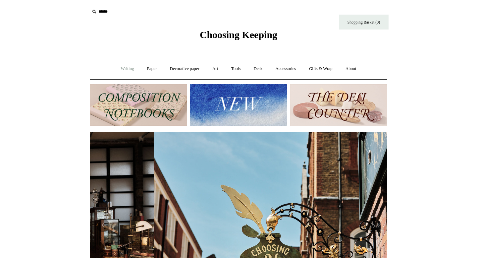
click at [125, 68] on link "Writing +" at bounding box center [127, 69] width 25 height 18
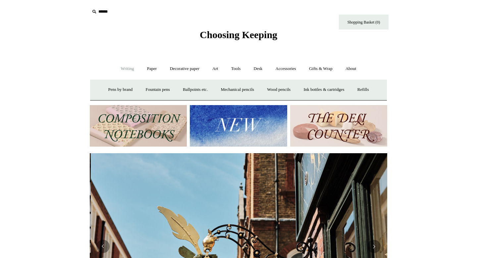
scroll to position [0, 297]
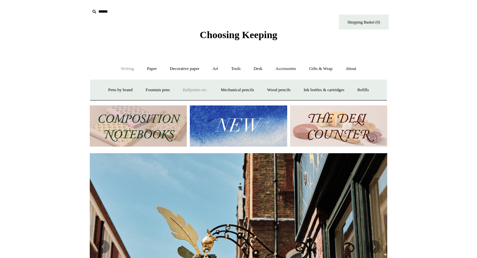
click at [189, 91] on link "Ballpoints etc. +" at bounding box center [195, 90] width 37 height 18
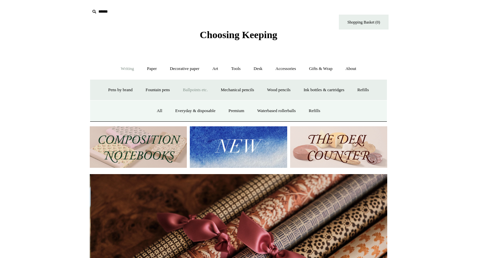
scroll to position [0, 595]
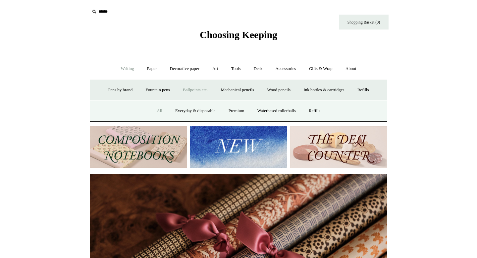
click at [157, 111] on link "All" at bounding box center [160, 111] width 18 height 18
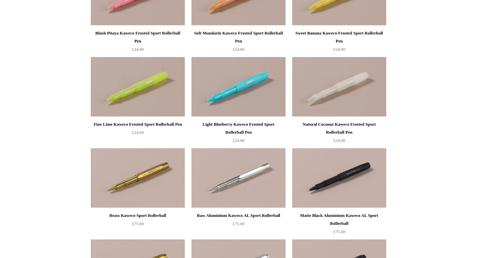
scroll to position [643, 0]
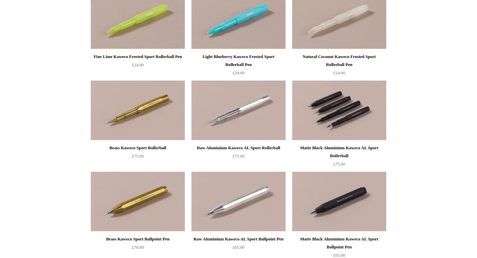
click at [340, 114] on img at bounding box center [339, 110] width 94 height 60
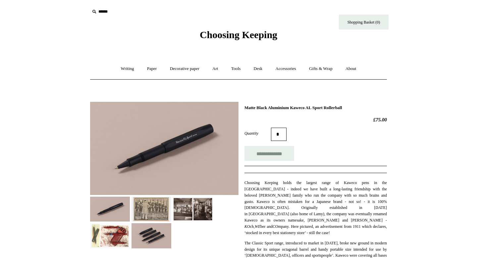
click at [118, 235] on img at bounding box center [110, 235] width 40 height 25
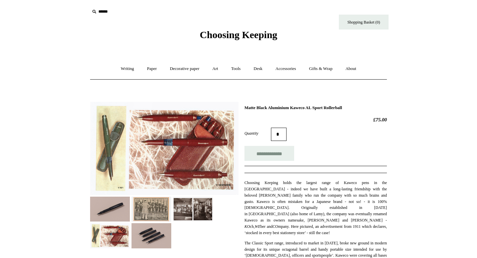
click at [146, 209] on img at bounding box center [151, 208] width 40 height 25
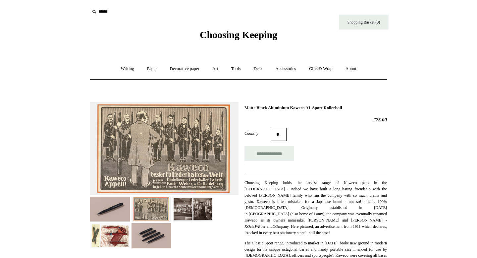
click at [184, 207] on img at bounding box center [193, 208] width 40 height 25
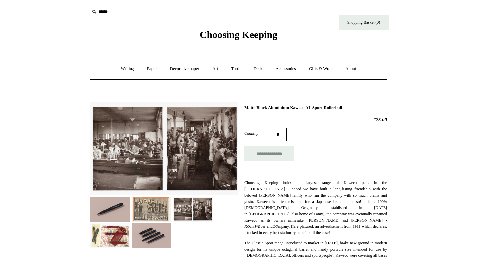
click at [208, 206] on img at bounding box center [193, 208] width 40 height 25
click at [122, 67] on link "Writing +" at bounding box center [127, 69] width 25 height 18
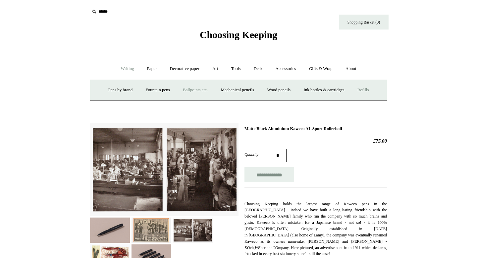
click at [368, 92] on link "Refills +" at bounding box center [363, 90] width 24 height 18
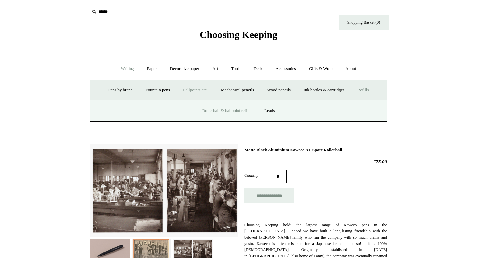
click at [236, 109] on link "Rollerball & ballpoint refills" at bounding box center [226, 111] width 61 height 18
click at [123, 89] on link "Pens by brand +" at bounding box center [120, 90] width 36 height 18
click at [140, 110] on link "Lamy" at bounding box center [143, 111] width 22 height 18
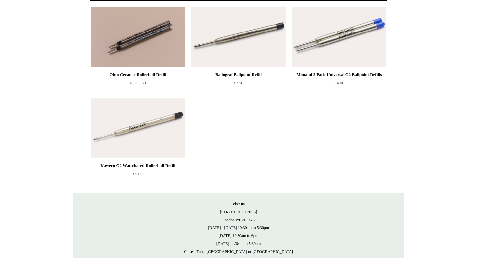
scroll to position [77, 0]
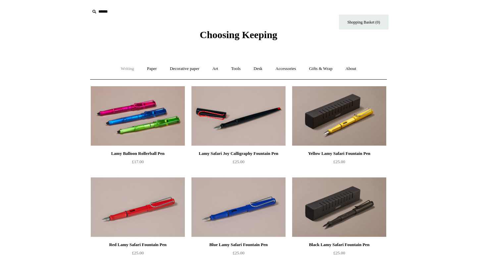
click at [126, 70] on link "Writing +" at bounding box center [127, 69] width 25 height 18
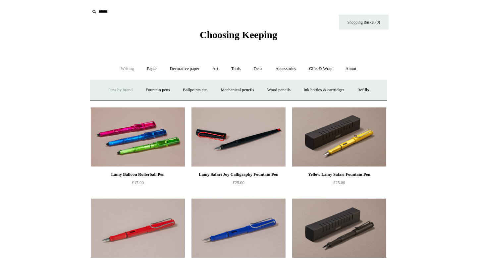
click at [119, 86] on link "Pens by brand +" at bounding box center [120, 90] width 36 height 18
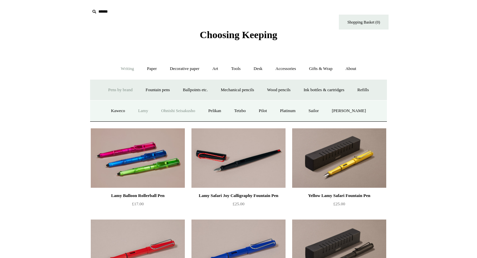
click at [185, 112] on link "Ohnishi Seisakusho" at bounding box center [178, 111] width 46 height 18
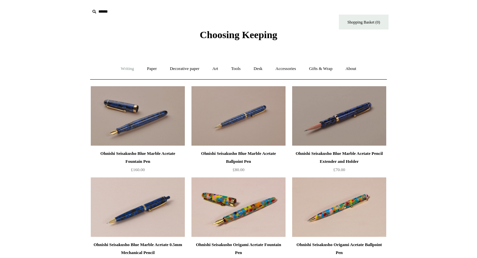
click at [124, 69] on link "Writing +" at bounding box center [127, 69] width 25 height 18
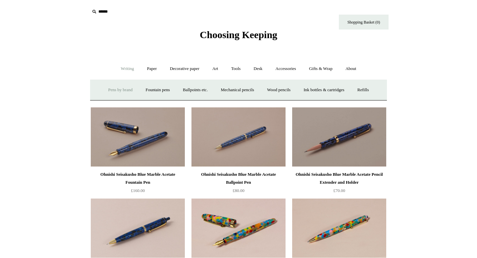
click at [125, 89] on link "Pens by brand +" at bounding box center [120, 90] width 36 height 18
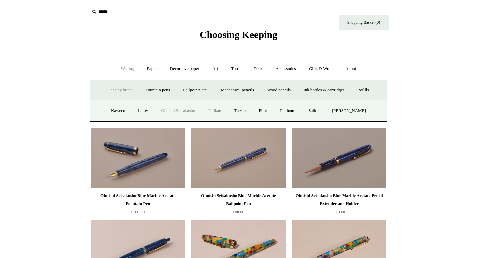
click at [217, 112] on link "Pelikan" at bounding box center [214, 111] width 25 height 18
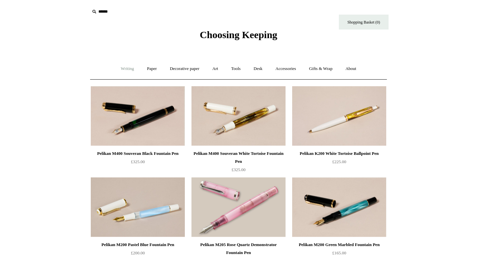
click at [124, 72] on link "Writing +" at bounding box center [127, 69] width 25 height 18
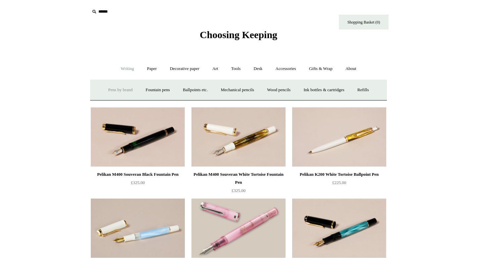
click at [120, 90] on link "Pens by brand +" at bounding box center [120, 90] width 36 height 18
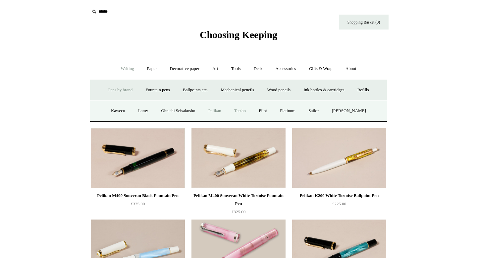
click at [243, 114] on link "Tetzbo" at bounding box center [240, 111] width 24 height 18
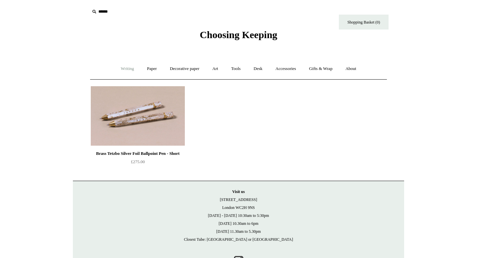
click at [122, 72] on link "Writing +" at bounding box center [127, 69] width 25 height 18
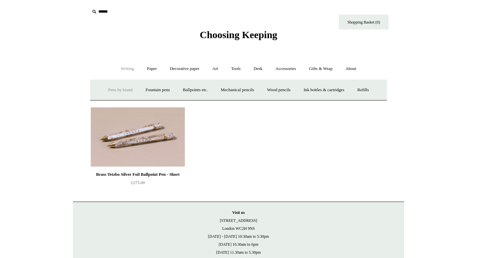
click at [114, 89] on link "Pens by brand +" at bounding box center [120, 90] width 36 height 18
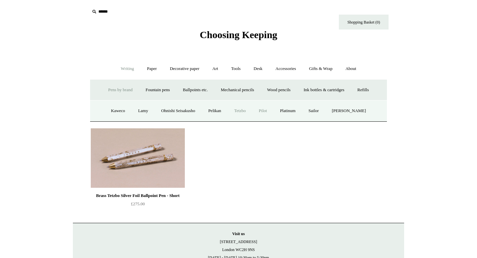
click at [270, 111] on link "Pilot" at bounding box center [263, 111] width 20 height 18
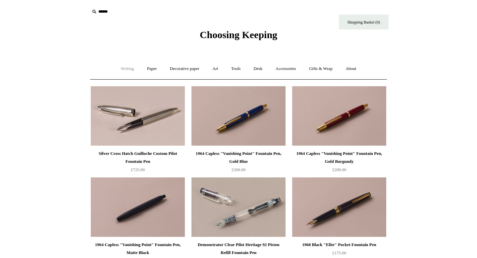
click at [122, 67] on link "Writing +" at bounding box center [127, 69] width 25 height 18
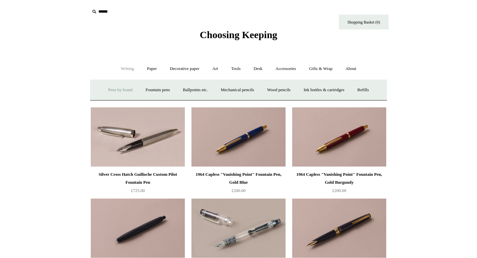
click at [120, 89] on link "Pens by brand +" at bounding box center [120, 90] width 36 height 18
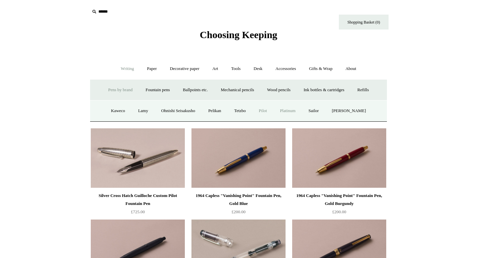
click at [298, 112] on link "Platinum" at bounding box center [287, 111] width 27 height 18
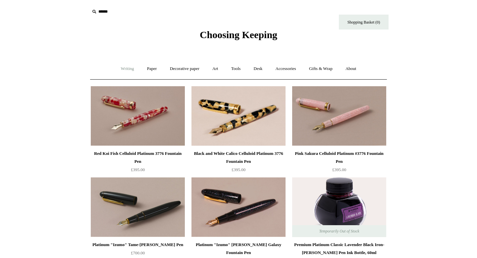
click at [122, 74] on link "Writing +" at bounding box center [127, 69] width 25 height 18
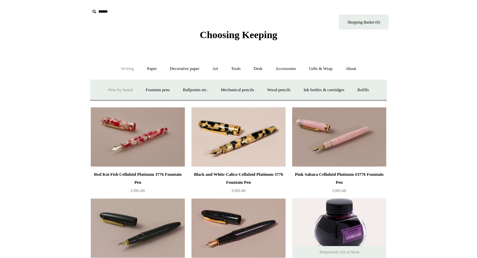
click at [122, 91] on link "Pens by brand +" at bounding box center [120, 90] width 36 height 18
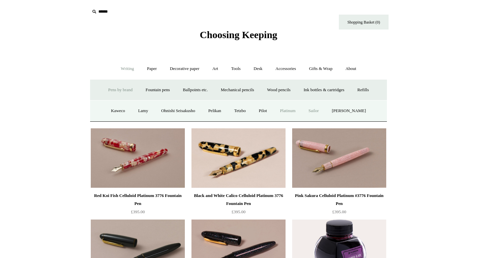
click at [321, 111] on link "Sailor" at bounding box center [313, 111] width 22 height 18
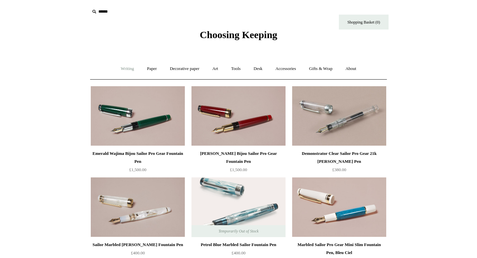
click at [120, 71] on link "Writing +" at bounding box center [127, 69] width 25 height 18
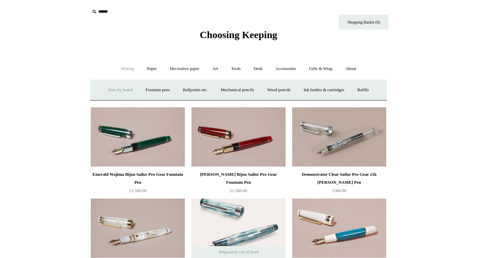
click at [112, 88] on link "Pens by brand +" at bounding box center [120, 90] width 36 height 18
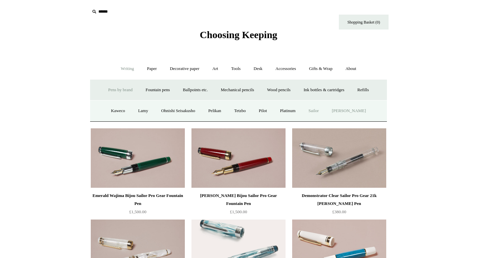
click at [357, 113] on link "[PERSON_NAME]" at bounding box center [349, 111] width 46 height 18
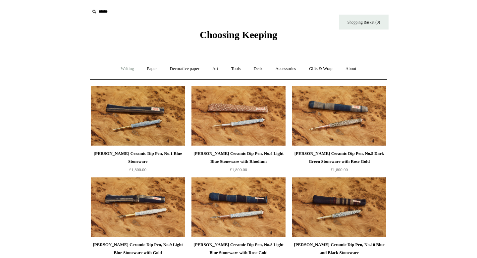
click at [125, 69] on link "Writing +" at bounding box center [127, 69] width 25 height 18
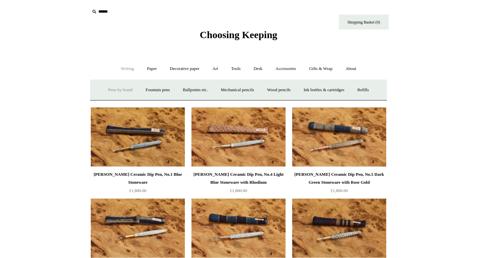
click at [104, 89] on link "Pens by brand +" at bounding box center [120, 90] width 36 height 18
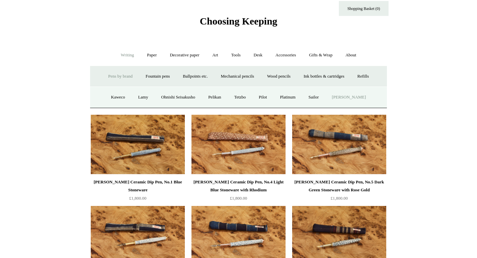
scroll to position [16, 0]
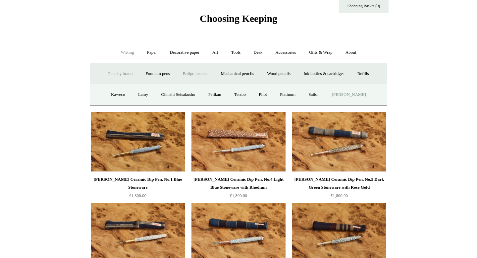
click at [198, 72] on link "Ballpoints etc. +" at bounding box center [195, 74] width 37 height 18
click at [226, 92] on link "Premium" at bounding box center [236, 95] width 28 height 18
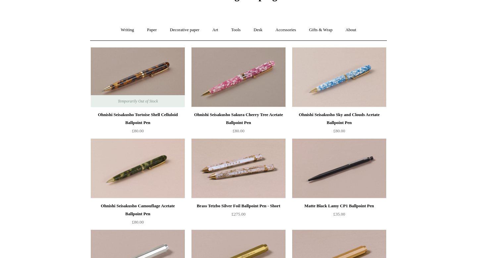
scroll to position [8, 0]
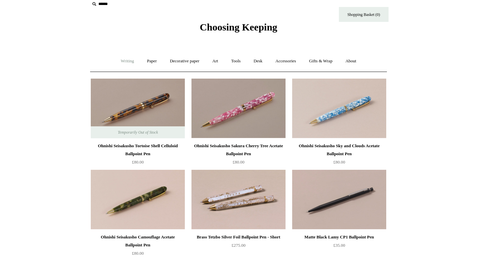
click at [127, 57] on link "Writing +" at bounding box center [127, 61] width 25 height 18
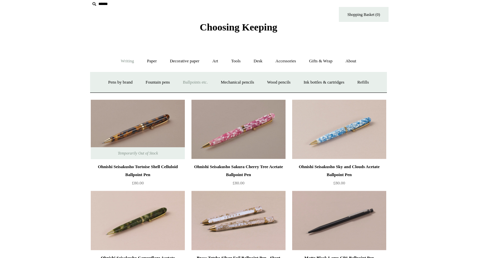
click at [192, 85] on link "Ballpoints etc. +" at bounding box center [195, 82] width 37 height 18
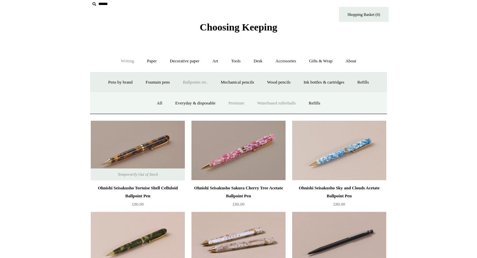
click at [292, 104] on link "Waterbased rollerballs" at bounding box center [276, 103] width 50 height 18
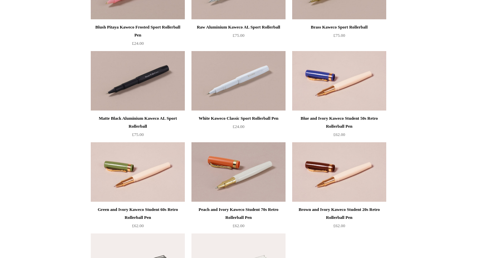
scroll to position [714, 0]
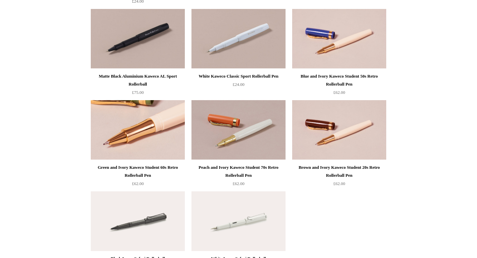
click at [125, 119] on img at bounding box center [138, 130] width 94 height 60
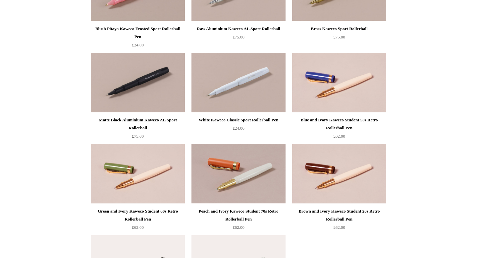
scroll to position [674, 0]
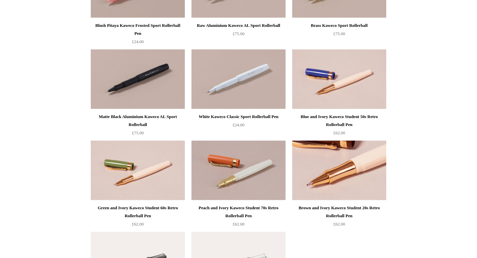
click at [341, 189] on img at bounding box center [339, 170] width 94 height 60
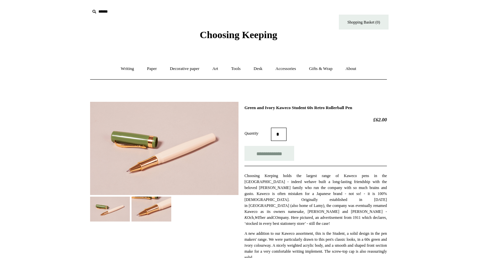
click at [150, 208] on img at bounding box center [151, 208] width 40 height 25
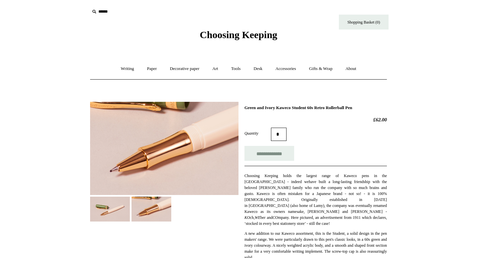
click at [107, 204] on img at bounding box center [110, 208] width 40 height 25
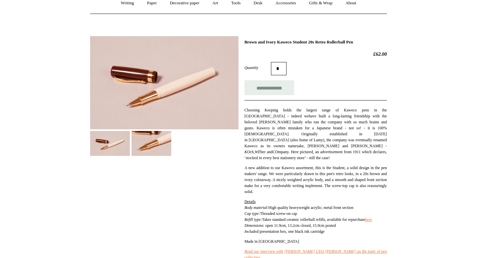
scroll to position [65, 0]
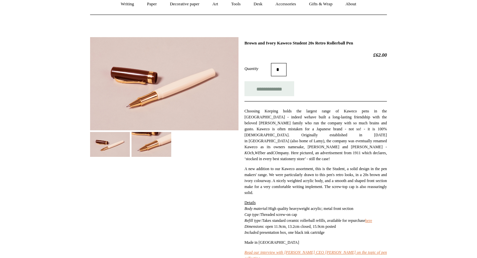
click at [148, 150] on img at bounding box center [151, 144] width 40 height 25
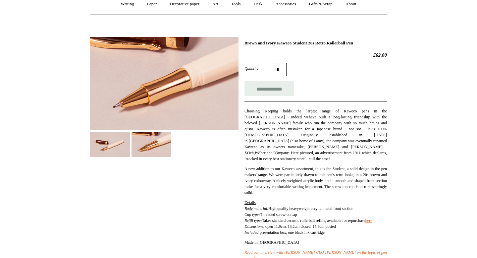
click at [113, 145] on img at bounding box center [110, 144] width 40 height 25
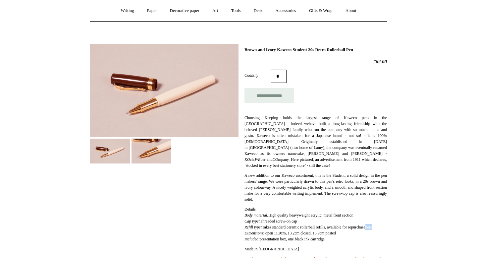
scroll to position [57, 0]
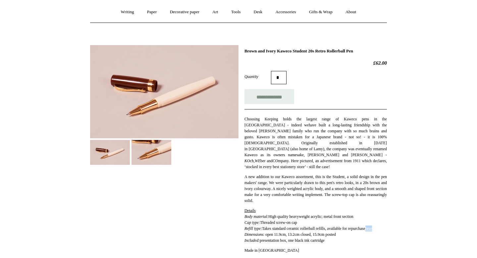
click at [158, 117] on img at bounding box center [164, 91] width 148 height 93
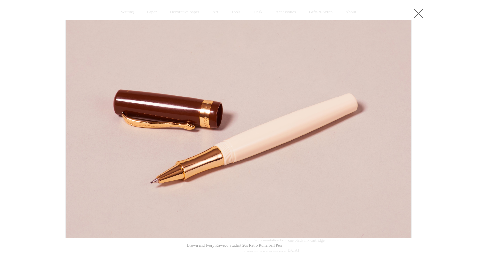
click at [420, 13] on link at bounding box center [417, 13] width 13 height 13
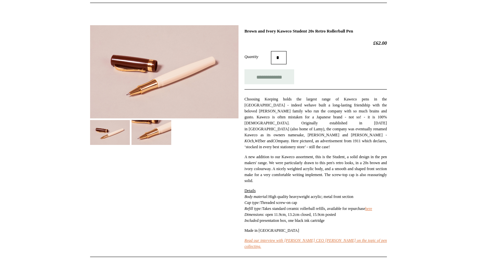
scroll to position [0, 0]
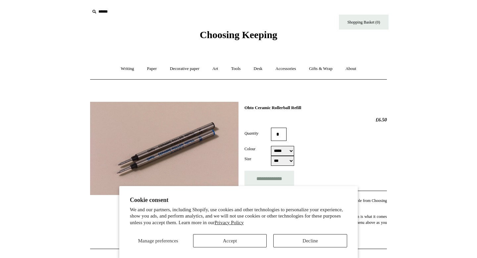
select select "***"
click at [230, 240] on button "Accept" at bounding box center [230, 240] width 74 height 13
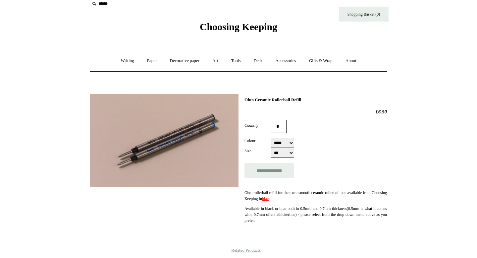
scroll to position [9, 0]
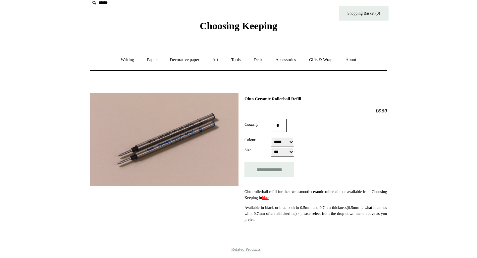
click at [289, 142] on select "***** ****" at bounding box center [282, 142] width 23 height 10
